Goal: Check status: Check status

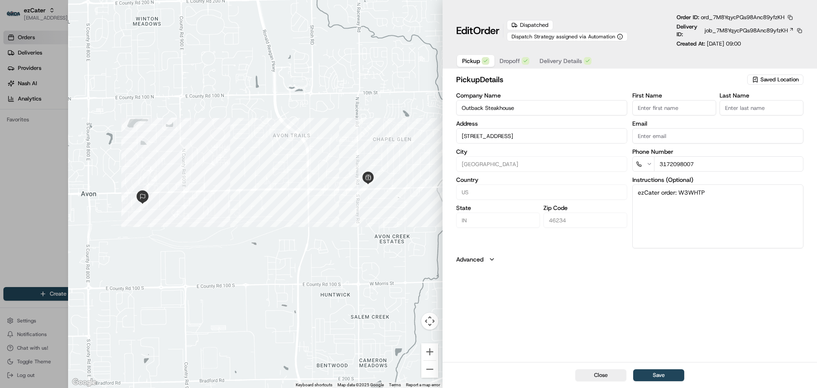
click at [509, 63] on span "Dropoff" at bounding box center [510, 61] width 20 height 9
click at [556, 61] on span "Delivery Details" at bounding box center [561, 61] width 43 height 9
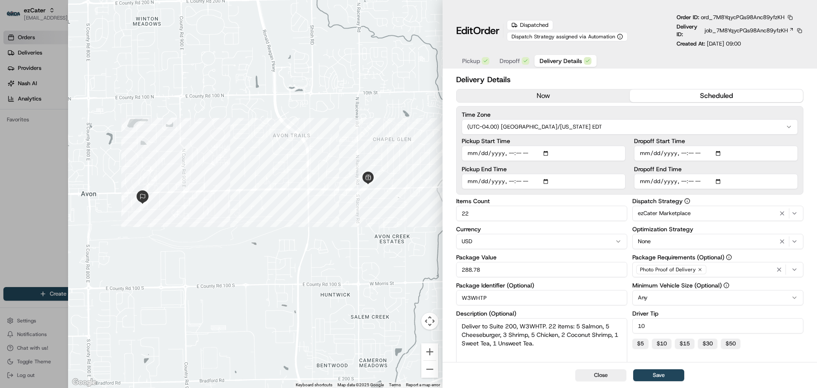
click at [723, 17] on span "ord_7M8YqycPQs98Anc89yfzKH" at bounding box center [743, 17] width 84 height 7
click at [720, 27] on span "job_7M8YqycPQs98Anc89yfzKH" at bounding box center [746, 31] width 83 height 8
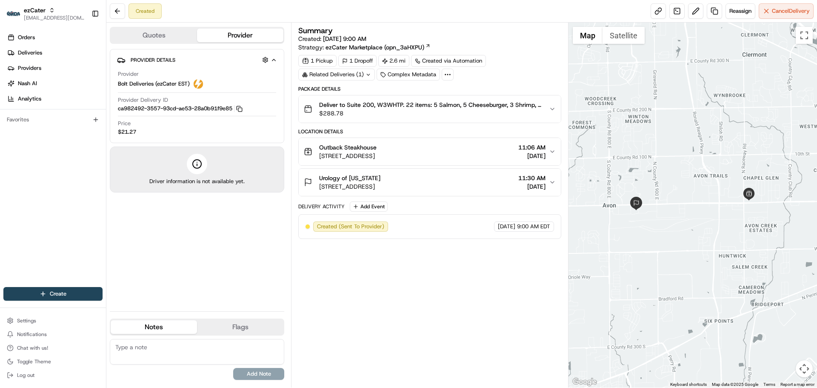
click at [164, 38] on button "Quotes" at bounding box center [154, 36] width 86 height 14
click at [234, 35] on button "Provider" at bounding box center [240, 36] width 86 height 14
click at [192, 81] on div "Bolt Deliveries (ezCater EST)" at bounding box center [161, 84] width 86 height 10
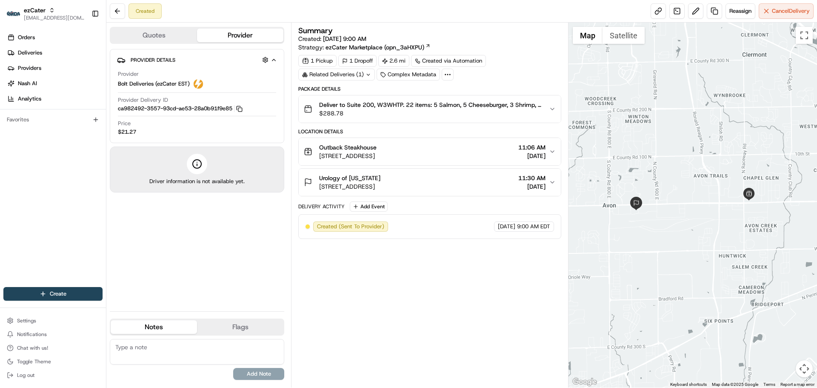
click at [131, 83] on span "Bolt Deliveries (ezCater EST)" at bounding box center [154, 84] width 72 height 8
copy span "Bolt Deliveries (ezCater EST)"
click at [381, 112] on span "$288.78" at bounding box center [430, 113] width 223 height 9
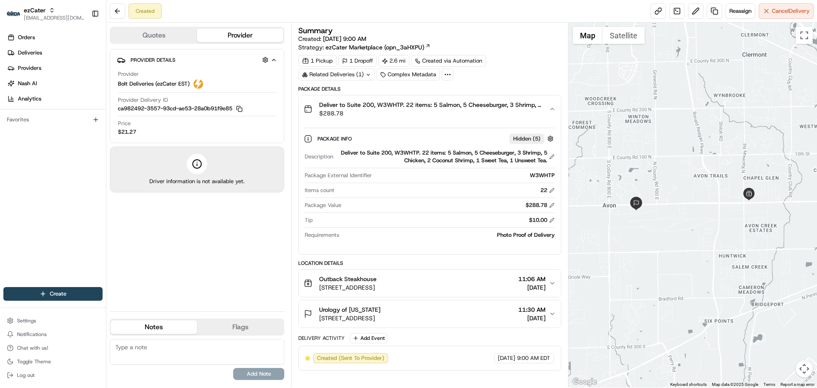
click at [381, 112] on span "$288.78" at bounding box center [430, 113] width 223 height 9
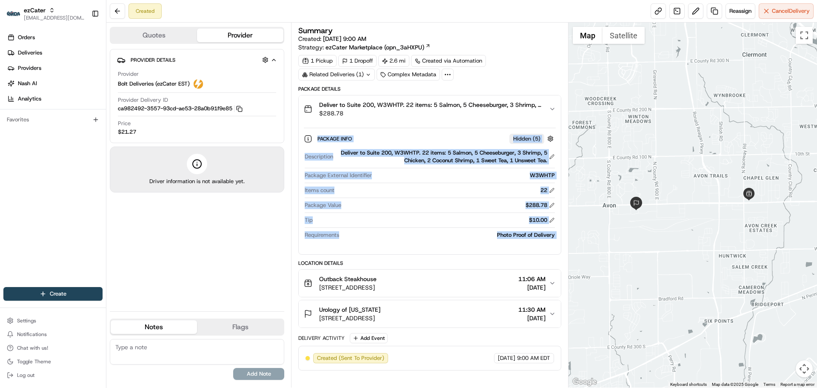
click at [381, 112] on span "$288.78" at bounding box center [430, 113] width 223 height 9
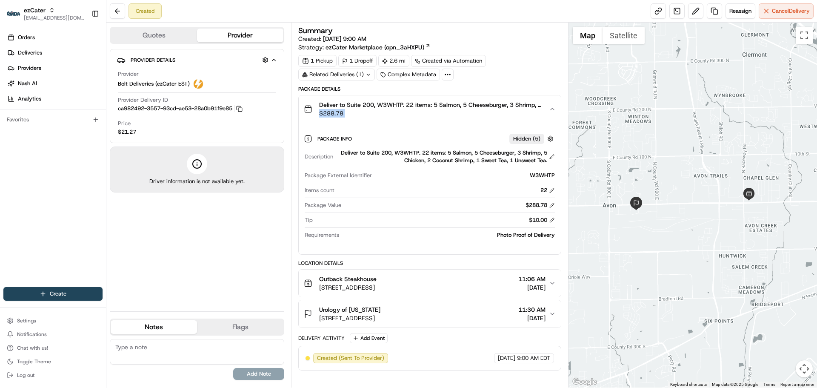
click at [381, 112] on span "$288.78" at bounding box center [430, 113] width 223 height 9
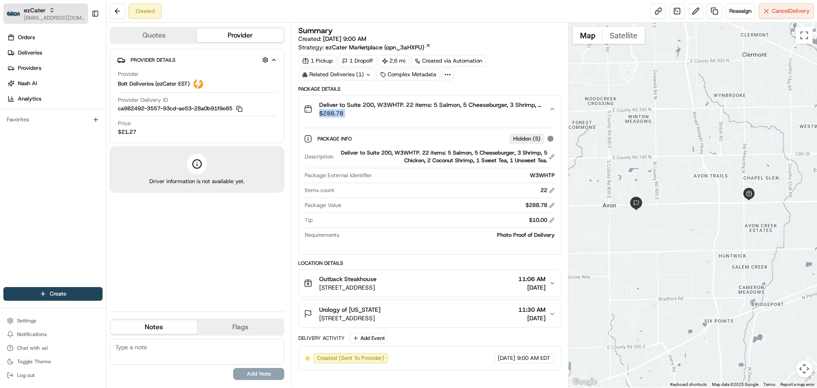
click at [32, 14] on span "[EMAIL_ADDRESS][DOMAIN_NAME]" at bounding box center [54, 17] width 61 height 7
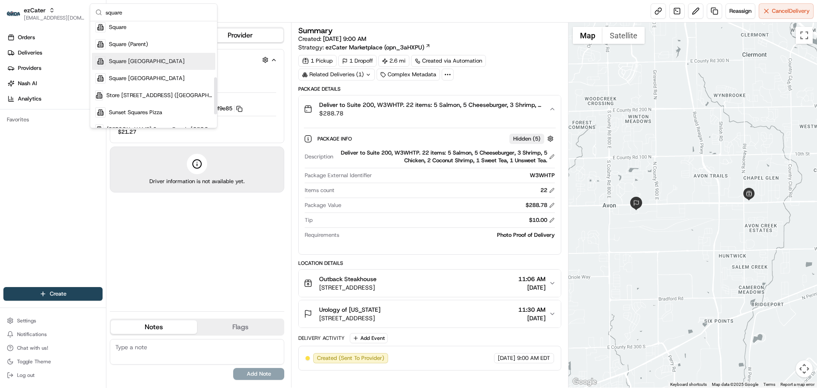
scroll to position [157, 0]
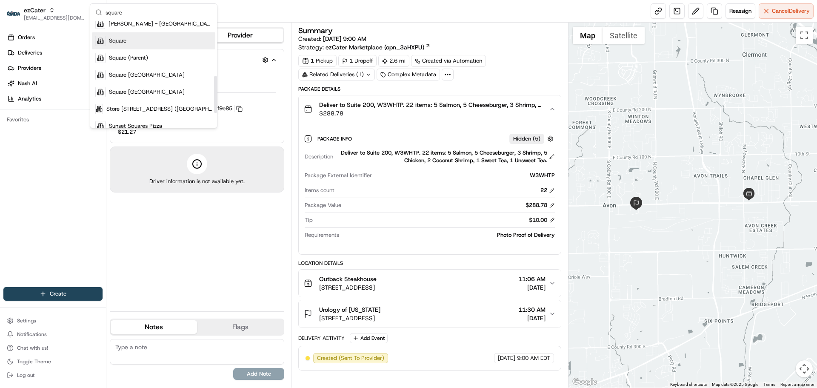
type input "square"
click at [163, 48] on div "Square" at bounding box center [153, 40] width 123 height 17
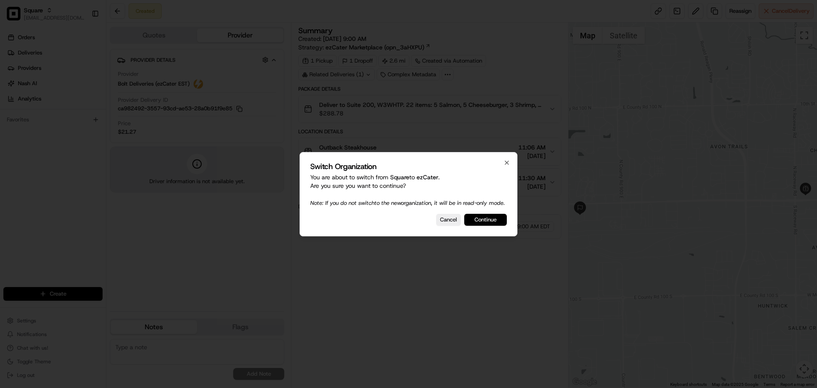
click at [476, 219] on button "Continue" at bounding box center [485, 220] width 43 height 12
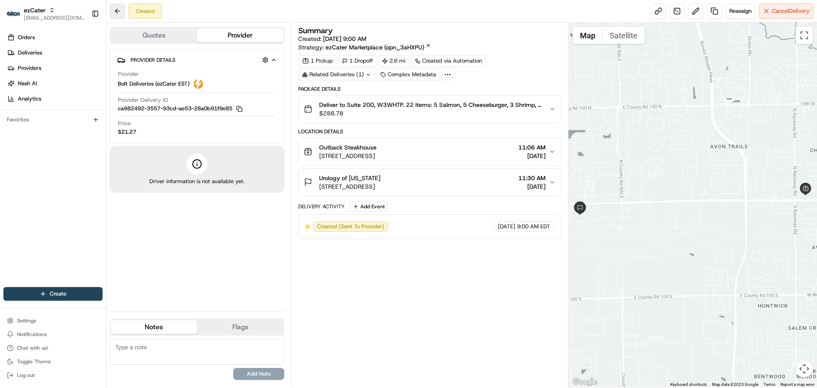
click at [112, 17] on body "ezCater [EMAIL_ADDRESS][DOMAIN_NAME] Toggle Sidebar Orders Deliveries Providers…" at bounding box center [408, 194] width 817 height 388
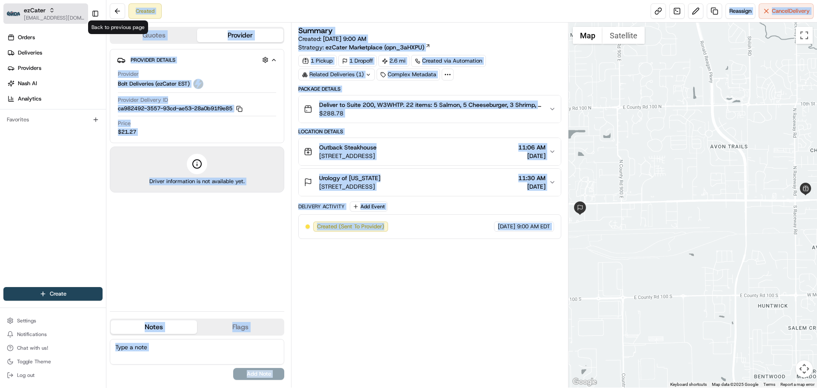
click at [25, 14] on span "[EMAIL_ADDRESS][DOMAIN_NAME]" at bounding box center [54, 17] width 61 height 7
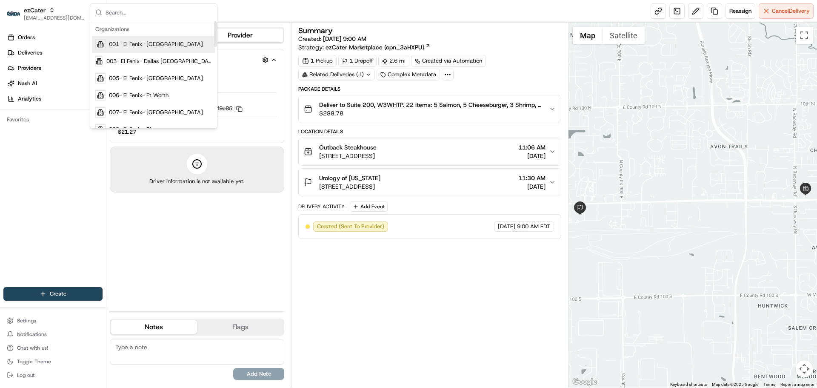
type input "d"
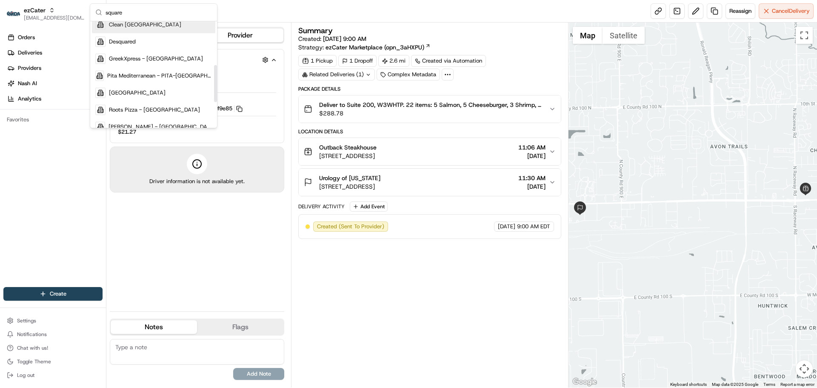
scroll to position [128, 0]
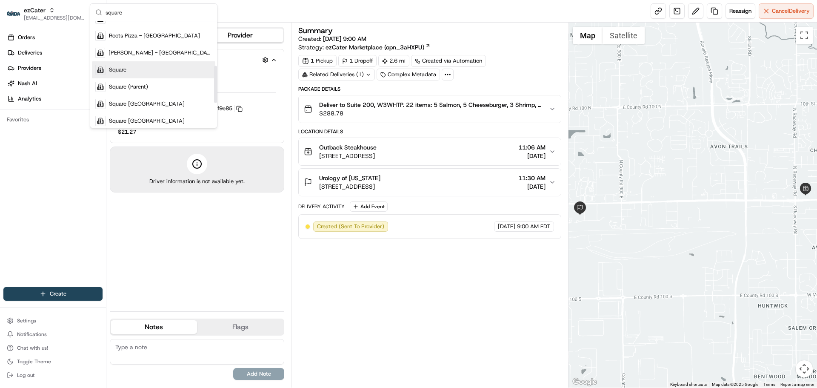
type input "square"
click at [150, 66] on div "Square" at bounding box center [153, 69] width 123 height 17
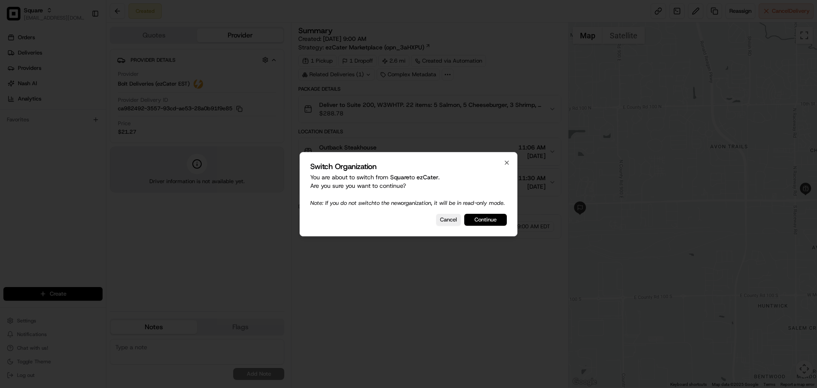
click at [474, 219] on button "Continue" at bounding box center [485, 220] width 43 height 12
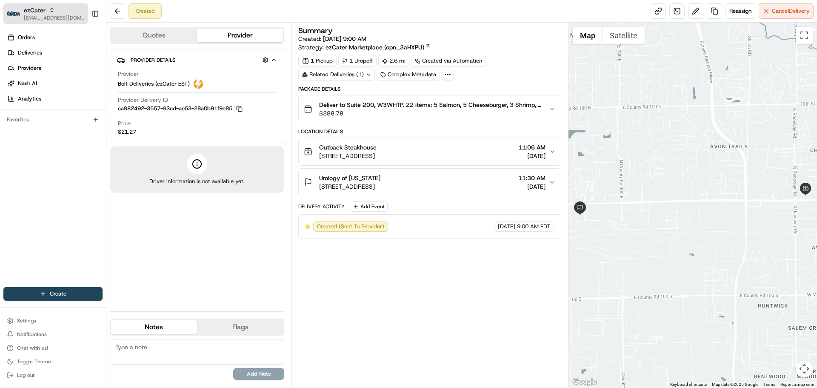
click at [54, 18] on span "[EMAIL_ADDRESS][DOMAIN_NAME]" at bounding box center [54, 17] width 61 height 7
